Goal: Transaction & Acquisition: Purchase product/service

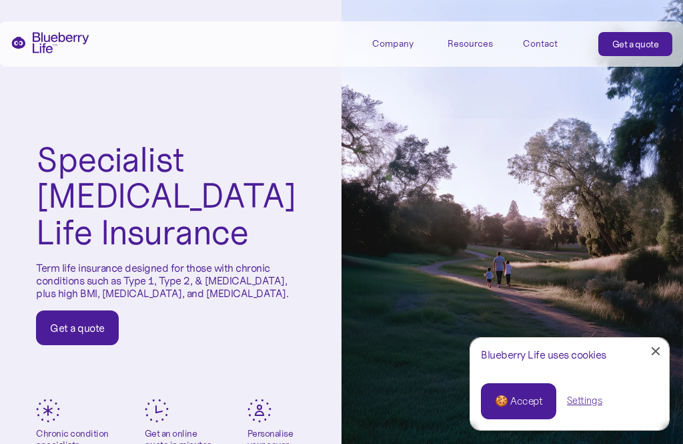
click at [85, 321] on div "Get a quote" at bounding box center [77, 327] width 55 height 13
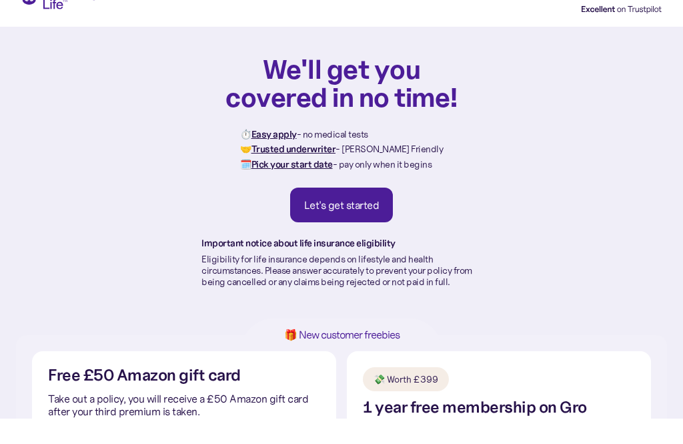
scroll to position [25, 0]
click at [360, 203] on div "Let's get started" at bounding box center [341, 204] width 75 height 13
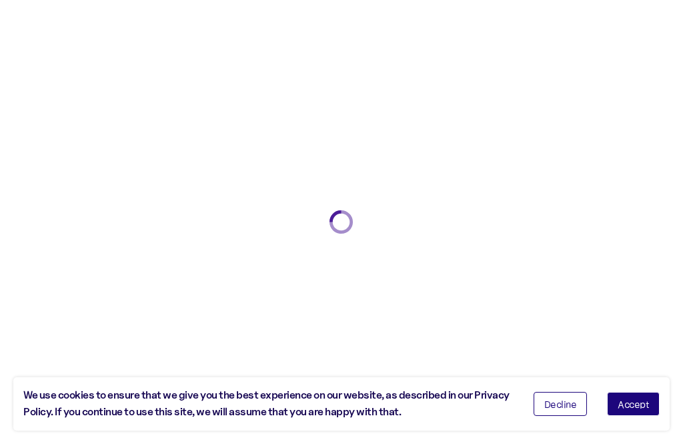
click at [650, 402] on button "Accept" at bounding box center [633, 404] width 53 height 24
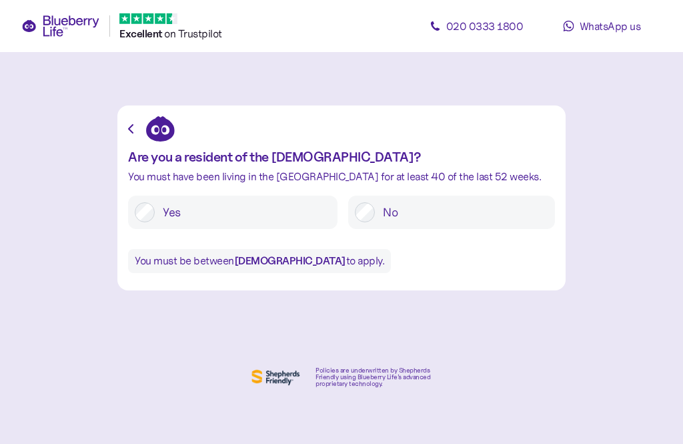
click at [157, 215] on label "Yes" at bounding box center [243, 212] width 176 height 20
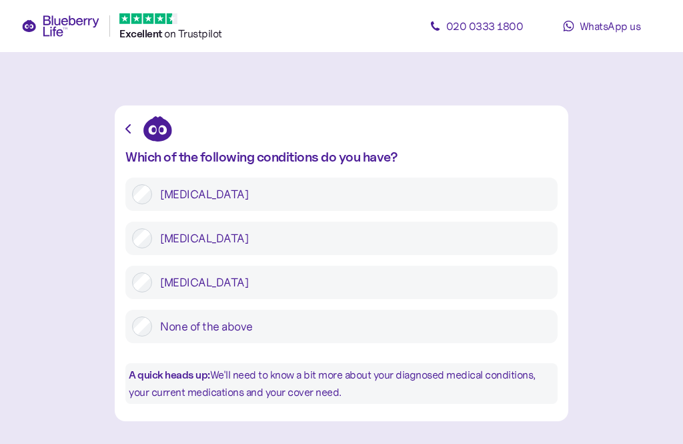
click at [158, 185] on label "Type 1 diabetes" at bounding box center [351, 194] width 399 height 20
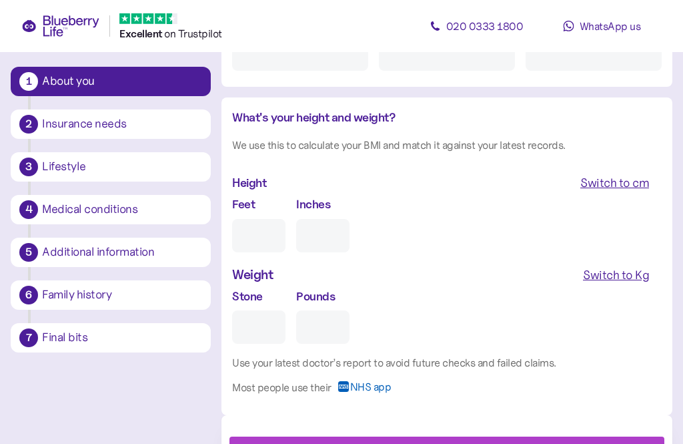
scroll to position [1180, 0]
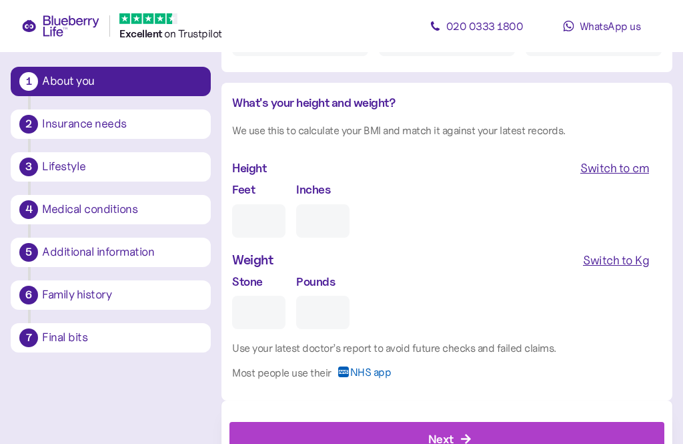
click at [148, 127] on div "Insurance needs" at bounding box center [122, 124] width 160 height 12
click at [127, 118] on div "Insurance needs" at bounding box center [122, 124] width 160 height 12
click at [143, 121] on div "Insurance needs" at bounding box center [122, 124] width 160 height 12
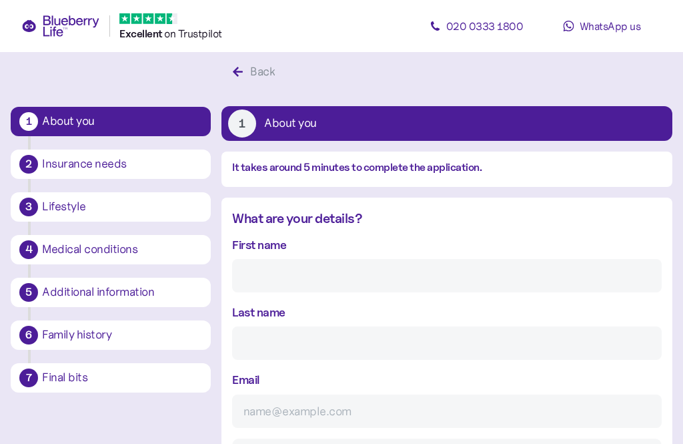
scroll to position [25, 0]
